Goal: Find specific page/section: Find specific page/section

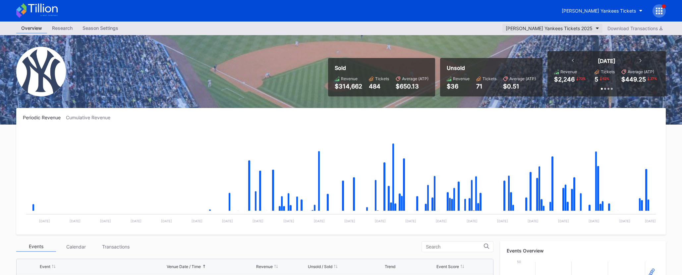
click at [474, 27] on div "[PERSON_NAME] Yankees Tickets 2025" at bounding box center [548, 28] width 87 height 6
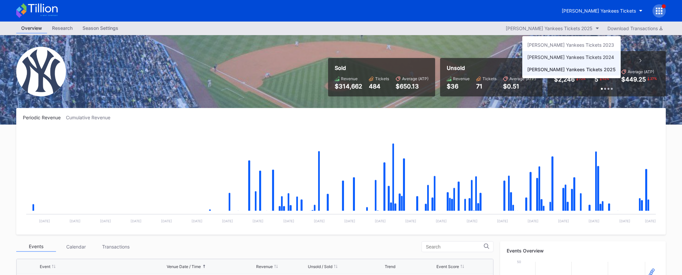
click at [474, 57] on div "Cohens Yankees Tickets 2024" at bounding box center [570, 57] width 87 height 6
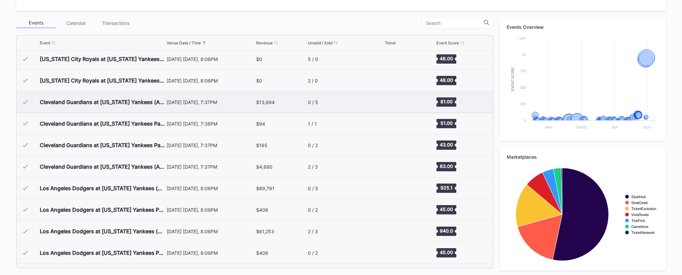
scroll to position [3254, 0]
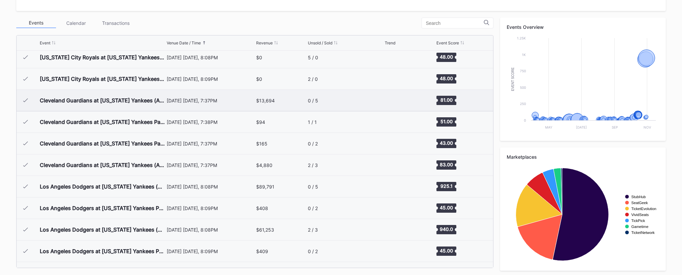
click at [230, 99] on div "October 14 Monday, 7:37PM" at bounding box center [211, 101] width 88 height 6
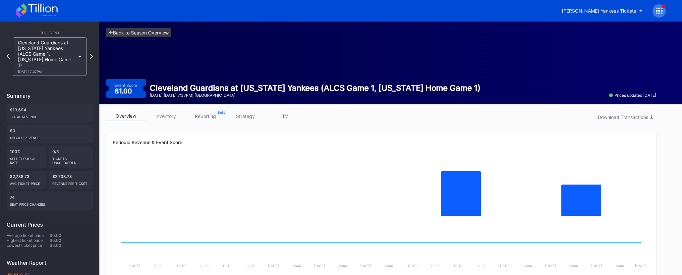
click at [151, 36] on link "<- Back to Season Overview" at bounding box center [138, 32] width 65 height 9
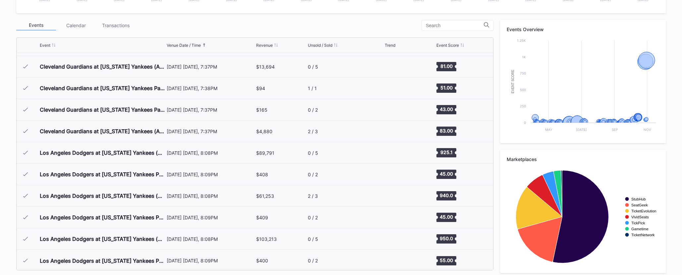
scroll to position [3292, 0]
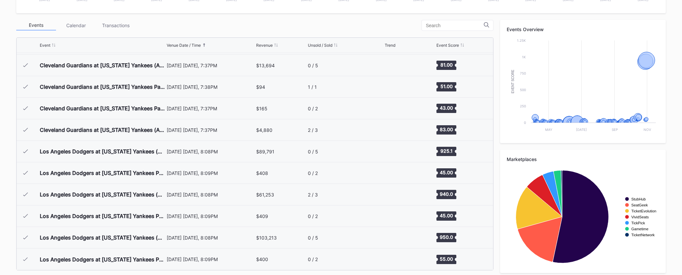
click at [474, 19] on div "Periodic Revenue Cumulative Revenue Created with Highcharts 11.2.0 Chart title …" at bounding box center [341, 83] width 662 height 393
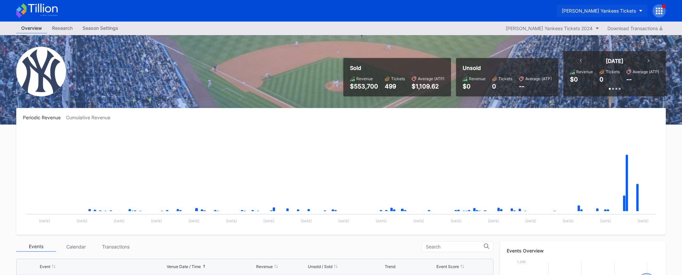
click at [474, 12] on div "[PERSON_NAME] Yankees Tickets" at bounding box center [598, 11] width 74 height 6
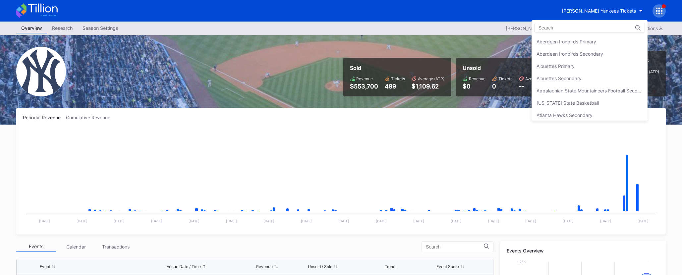
scroll to position [441, 0]
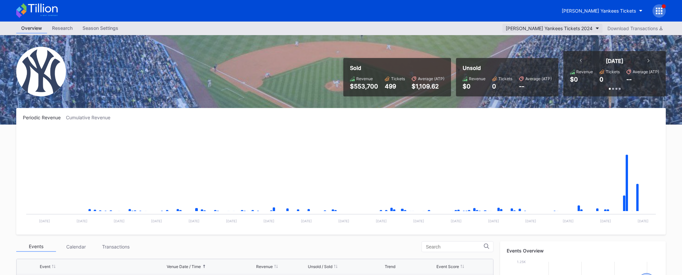
click at [474, 29] on div "Cohens Yankees Tickets 2024" at bounding box center [548, 28] width 87 height 6
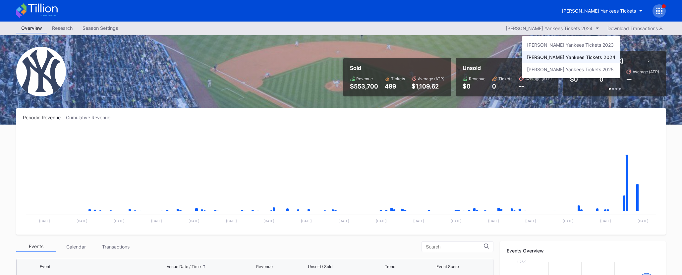
click at [474, 77] on div "Cohens Yankees Tickets 2023 Cohens Yankees Tickets 2024 Cohens Yankees Tickets …" at bounding box center [571, 57] width 98 height 42
click at [474, 71] on div "[PERSON_NAME] Yankees Tickets 2025" at bounding box center [570, 70] width 87 height 6
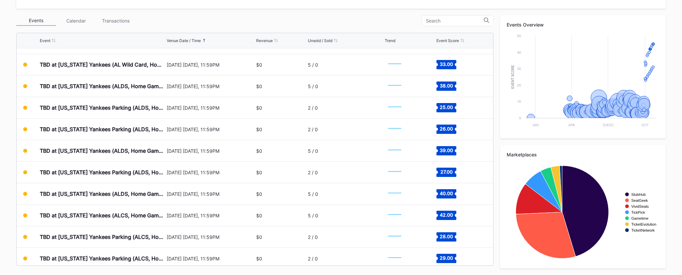
scroll to position [3356, 0]
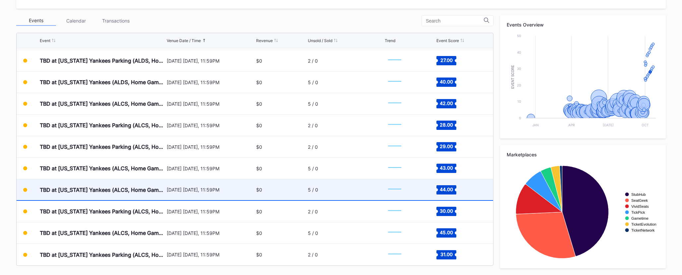
click at [207, 194] on div "[DATE] [DATE], 11:59PM" at bounding box center [211, 189] width 88 height 21
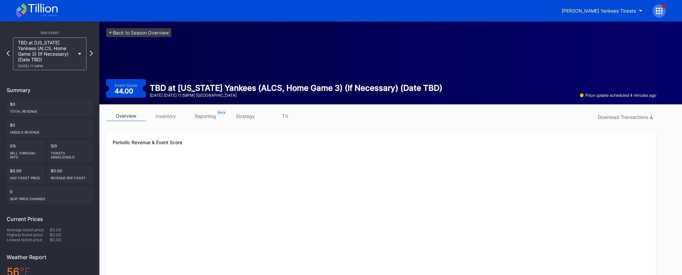
click at [242, 115] on link "strategy" at bounding box center [245, 116] width 40 height 10
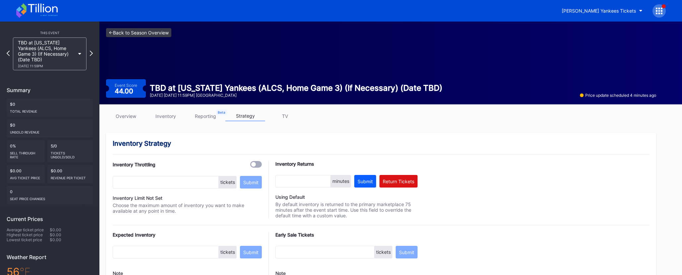
click at [169, 35] on link "<- Back to Season Overview" at bounding box center [138, 32] width 65 height 9
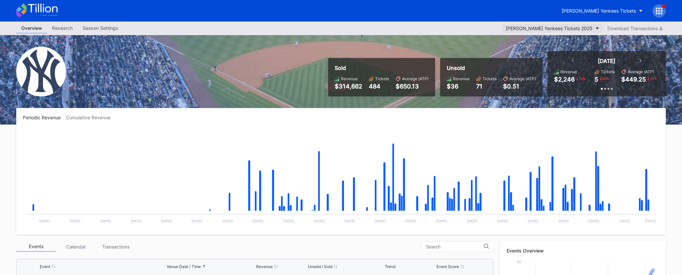
click at [474, 28] on div "[PERSON_NAME] Yankees Tickets 2025" at bounding box center [548, 28] width 87 height 6
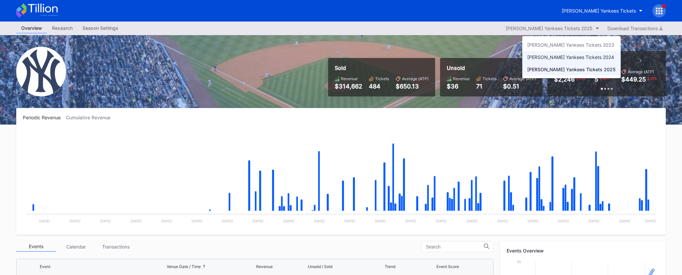
click at [474, 59] on div "Cohens Yankees Tickets 2024" at bounding box center [570, 57] width 87 height 6
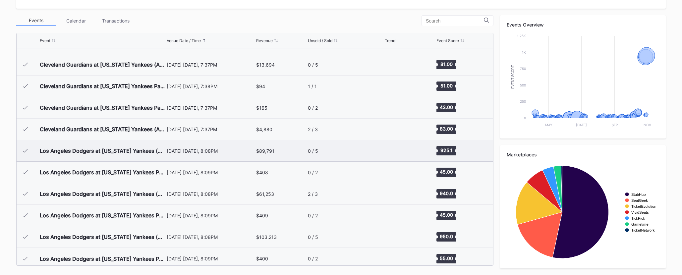
scroll to position [3292, 0]
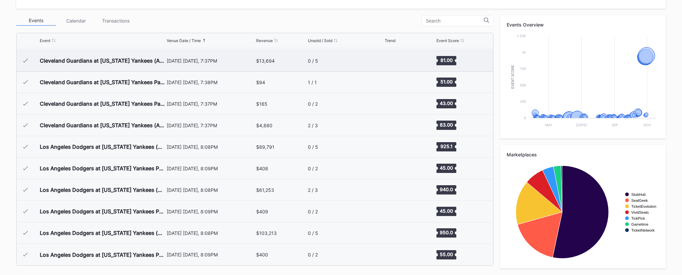
click at [396, 66] on rect "Chart title" at bounding box center [394, 60] width 20 height 17
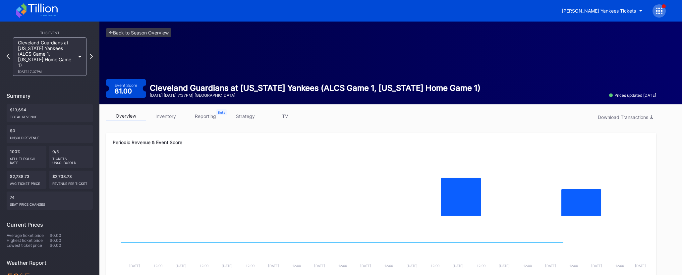
click at [241, 119] on link "strategy" at bounding box center [245, 116] width 40 height 10
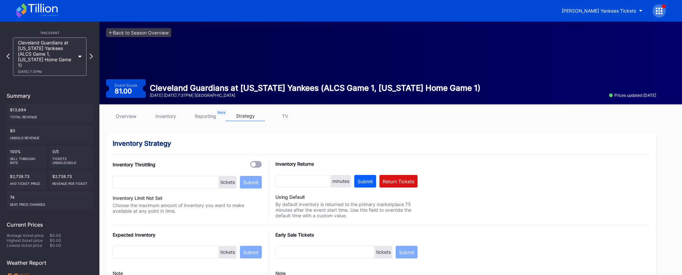
click at [153, 26] on div "<- Back to Season Overview Event Score 81.00 Cleveland Guardians at New York Ya…" at bounding box center [380, 63] width 563 height 83
click at [153, 27] on div "<- Back to Season Overview Event Score 81.00 Cleveland Guardians at New York Ya…" at bounding box center [380, 63] width 563 height 83
click at [154, 31] on link "<- Back to Season Overview" at bounding box center [138, 32] width 65 height 9
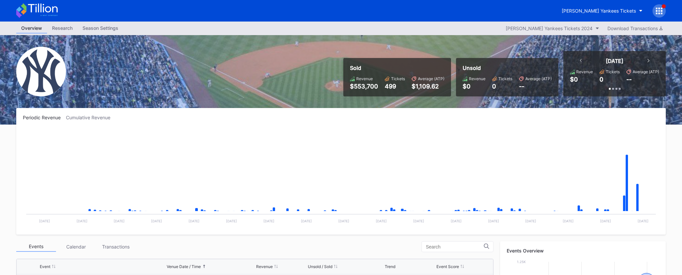
click at [474, 34] on div "Overview Research Season Settings Cohens Yankees Tickets 2024 Download Transact…" at bounding box center [341, 29] width 662 height 14
click at [474, 31] on div "Cohens Yankees Tickets 2024" at bounding box center [548, 28] width 87 height 6
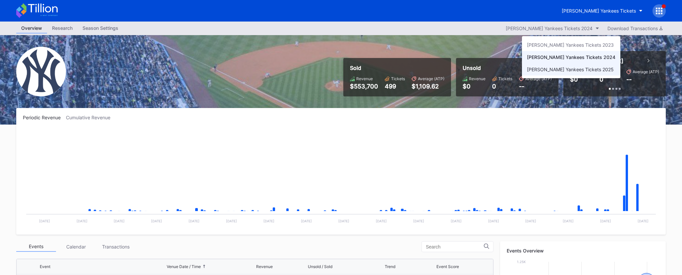
click at [474, 72] on div "[PERSON_NAME] Yankees Tickets 2025" at bounding box center [571, 69] width 98 height 12
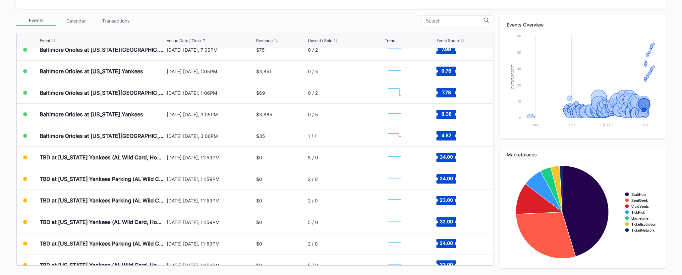
scroll to position [3046, 0]
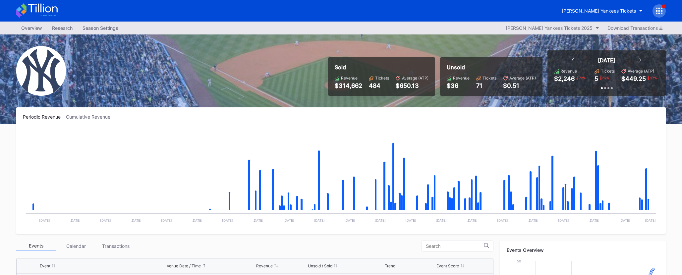
scroll to position [3013, 0]
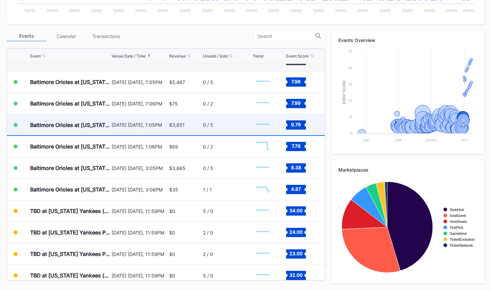
scroll to position [3008, 0]
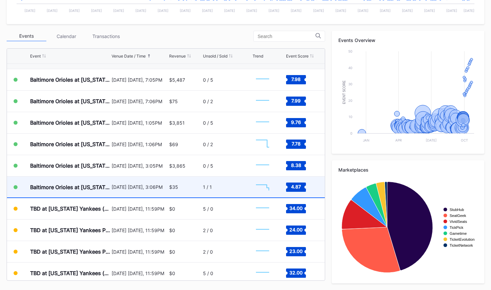
click at [175, 187] on div "$35" at bounding box center [173, 187] width 9 height 6
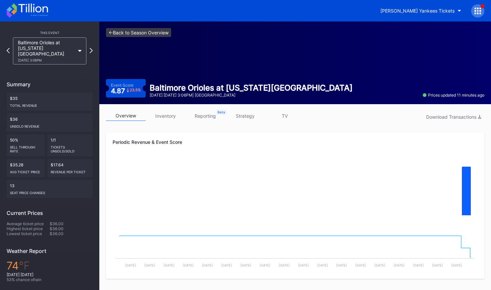
click at [157, 30] on link "<- Back to Season Overview" at bounding box center [138, 32] width 65 height 9
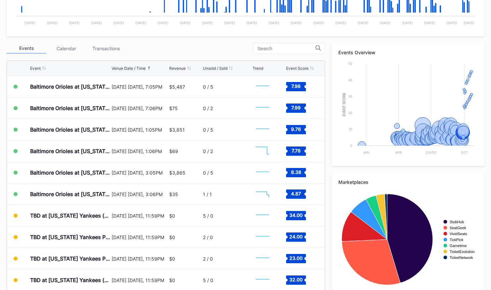
scroll to position [210, 0]
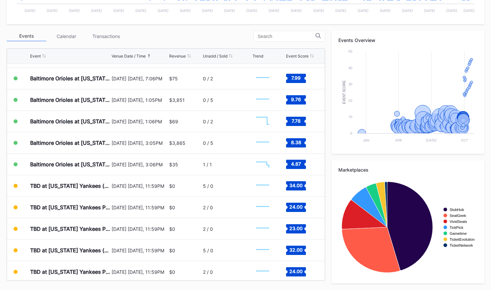
scroll to position [3059, 0]
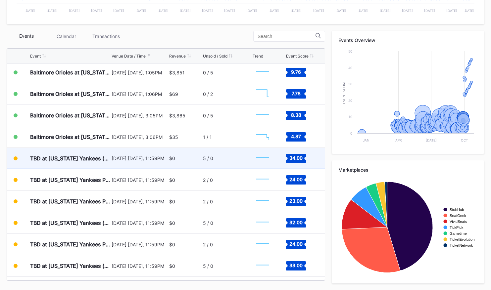
click at [110, 165] on div "TBD at [US_STATE] Yankees (AL Wild Card, Home Game 1) (If Necessary) [DATE] [DA…" at bounding box center [166, 159] width 318 height 22
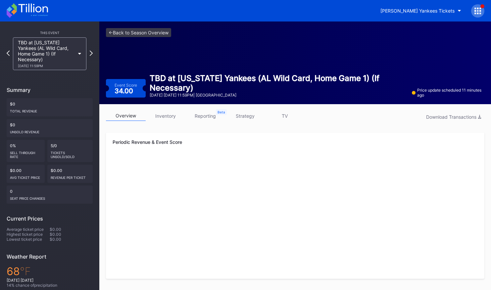
click at [244, 112] on link "strategy" at bounding box center [245, 116] width 40 height 10
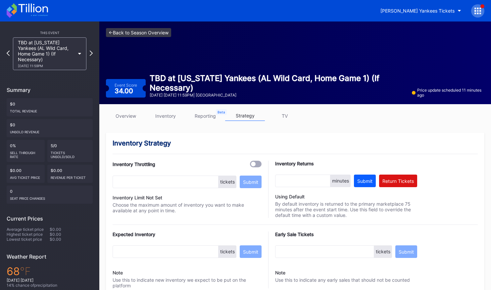
click at [164, 32] on link "<- Back to Season Overview" at bounding box center [138, 32] width 65 height 9
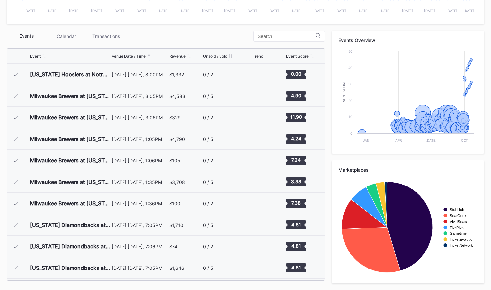
scroll to position [3013, 0]
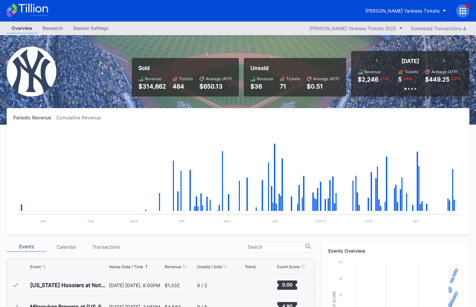
click at [412, 0] on html "[PERSON_NAME] Yankees Tickets Overview Research Season Settings [PERSON_NAME] Y…" at bounding box center [238, 153] width 476 height 307
click at [411, 7] on button "[PERSON_NAME] Yankees Tickets" at bounding box center [405, 11] width 91 height 12
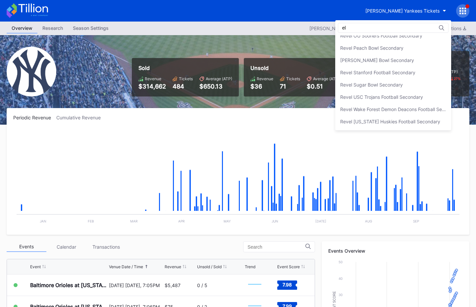
scroll to position [30, 0]
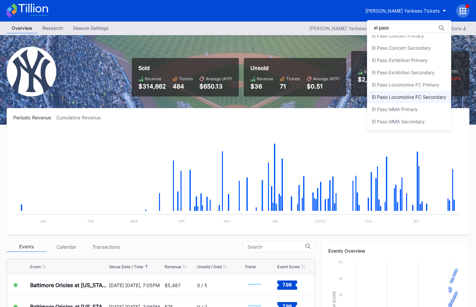
type input "el paso"
click at [395, 91] on div "El Paso Locomotive FC Secondary" at bounding box center [409, 97] width 84 height 12
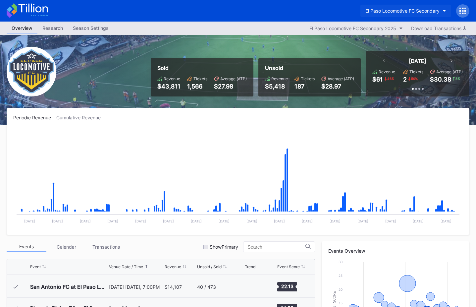
click at [416, 9] on div "El Paso Locomotive FC Secondary" at bounding box center [402, 11] width 74 height 6
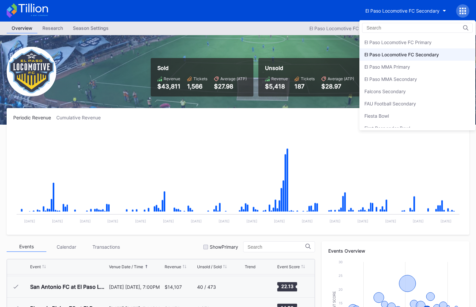
scroll to position [643, 0]
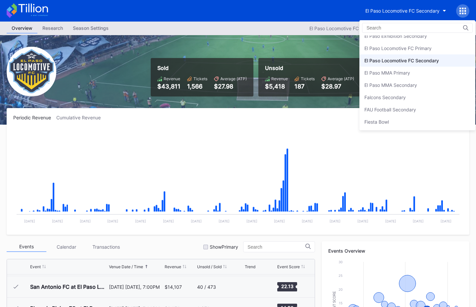
click at [416, 48] on div "El Paso Locomotive FC Primary" at bounding box center [397, 48] width 67 height 6
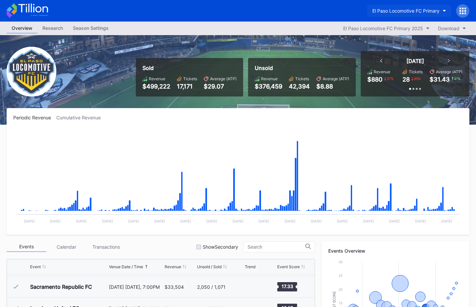
click at [419, 9] on div "El Paso Locomotive FC Primary" at bounding box center [405, 11] width 67 height 6
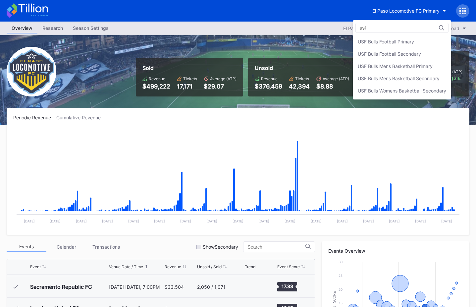
type input "usf"
click at [427, 34] on div "usf USF Bulls Football Primary USF Bulls Football Secondary USF Bulls Mens Bask…" at bounding box center [402, 59] width 98 height 79
click at [426, 39] on div "USF Bulls Football Primary" at bounding box center [402, 41] width 98 height 12
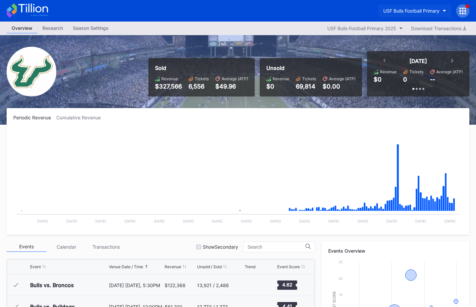
click at [418, 10] on div "USF Bulls Football Primary" at bounding box center [411, 11] width 56 height 6
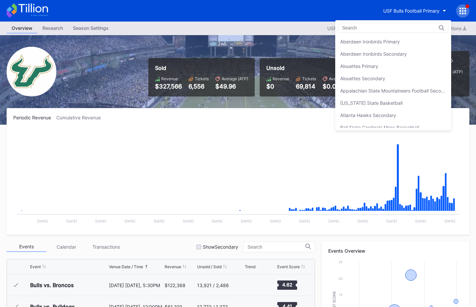
scroll to position [2230, 0]
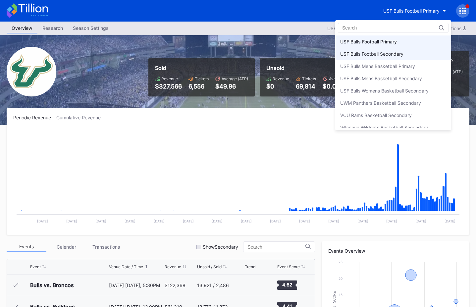
click at [408, 55] on div "USF Bulls Football Secondary" at bounding box center [393, 54] width 116 height 12
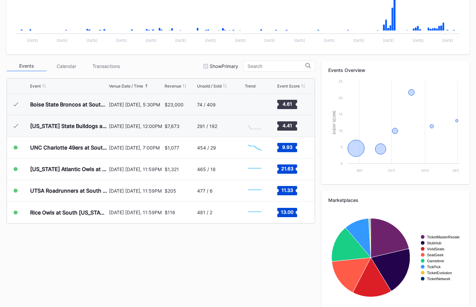
scroll to position [194, 0]
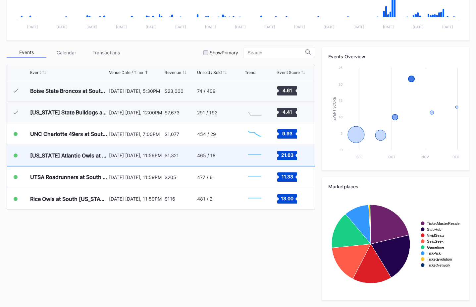
click at [228, 158] on div "465 / 18" at bounding box center [220, 155] width 46 height 21
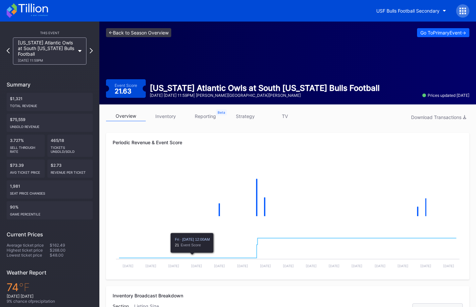
click at [148, 31] on link "<- Back to Season Overview" at bounding box center [138, 32] width 65 height 9
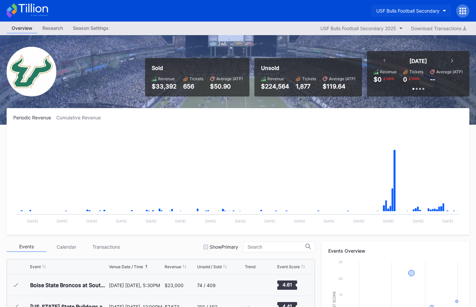
click at [408, 14] on button "USF Bulls Football Secondary" at bounding box center [411, 11] width 80 height 12
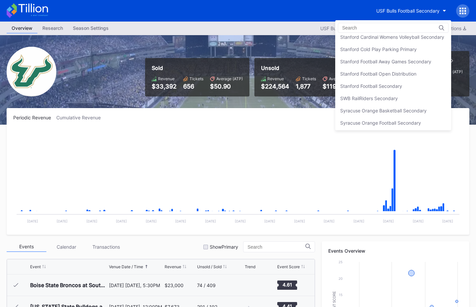
scroll to position [2050, 0]
click at [397, 69] on div "Stanford Football Open Distribution" at bounding box center [393, 74] width 116 height 12
